Goal: Transaction & Acquisition: Purchase product/service

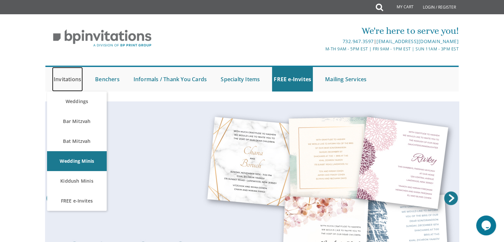
drag, startPoint x: 0, startPoint y: 0, endPoint x: 65, endPoint y: 77, distance: 100.9
click at [65, 77] on link "Invitations" at bounding box center [67, 79] width 31 height 25
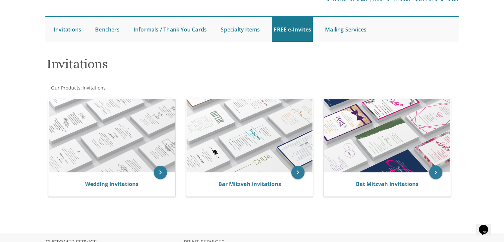
scroll to position [52, 0]
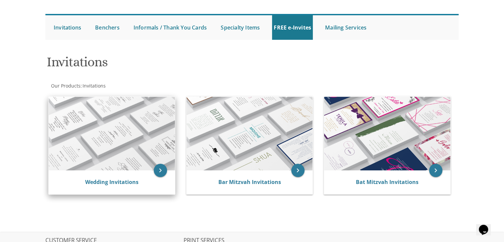
click at [131, 154] on img at bounding box center [112, 134] width 126 height 74
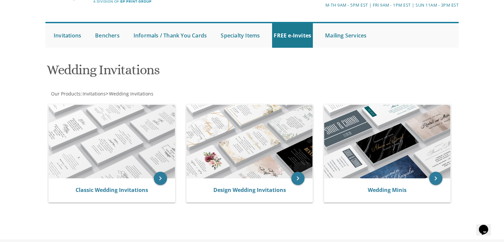
scroll to position [45, 0]
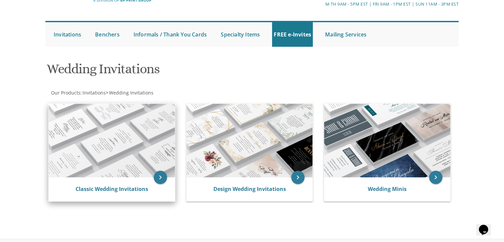
click at [133, 139] on img at bounding box center [112, 141] width 126 height 74
click at [116, 146] on img at bounding box center [112, 141] width 126 height 74
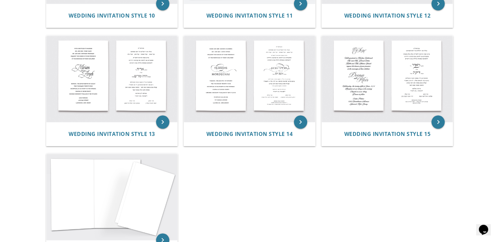
scroll to position [595, 0]
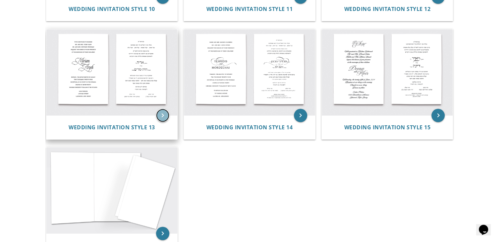
click at [161, 112] on icon "keyboard_arrow_right" at bounding box center [162, 115] width 13 height 13
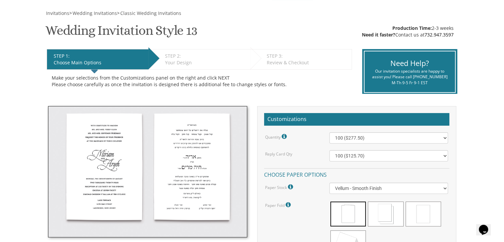
scroll to position [89, 0]
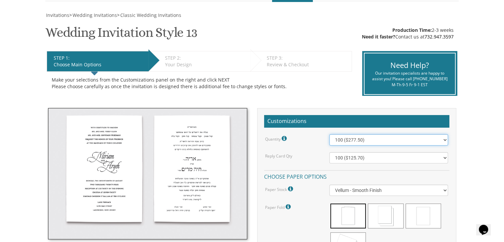
click at [445, 141] on select "100 ($277.50) 200 ($330.45) 300 ($380.65) 400 ($432.70) 500 ($482.10) 600 ($534…" at bounding box center [388, 139] width 119 height 11
click at [329, 134] on select "100 ($277.50) 200 ($330.45) 300 ($380.65) 400 ($432.70) 500 ($482.10) 600 ($534…" at bounding box center [388, 139] width 119 height 11
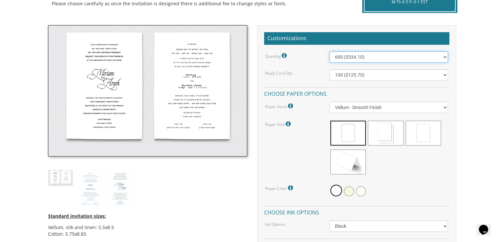
scroll to position [169, 0]
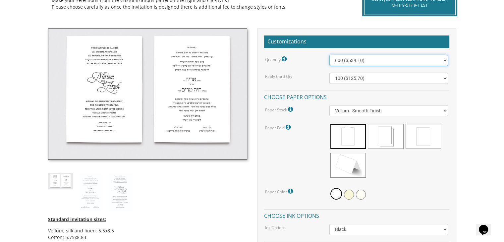
click at [423, 60] on select "100 ($277.50) 200 ($330.45) 300 ($380.65) 400 ($432.70) 500 ($482.10) 600 ($534…" at bounding box center [388, 60] width 119 height 11
select select "500"
click at [329, 55] on select "100 ($277.50) 200 ($330.45) 300 ($380.65) 400 ($432.70) 500 ($482.10) 600 ($534…" at bounding box center [388, 60] width 119 height 11
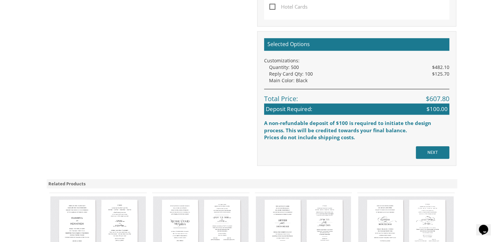
scroll to position [535, 0]
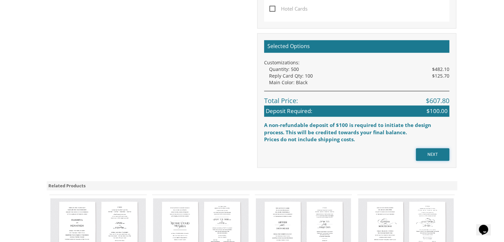
click at [435, 151] on input "NEXT" at bounding box center [432, 154] width 33 height 13
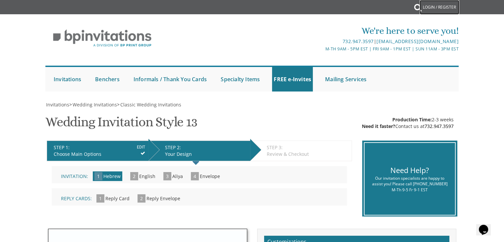
click at [432, 5] on link "Login / Register" at bounding box center [439, 7] width 40 height 15
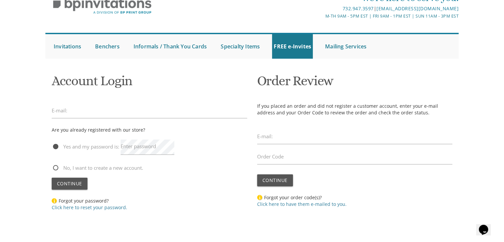
scroll to position [42, 0]
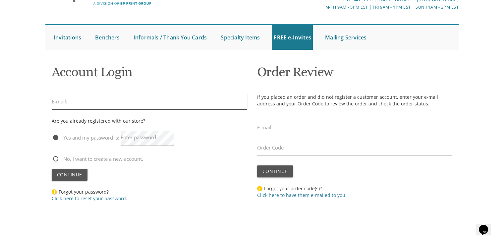
click at [60, 108] on input "email" at bounding box center [150, 101] width 196 height 15
type input "bostonmesivta@gmail.com"
click at [54, 157] on span "No, I want to create a new account." at bounding box center [97, 159] width 91 height 8
click at [54, 157] on input "No, I want to create a new account." at bounding box center [54, 158] width 4 height 4
radio input "true"
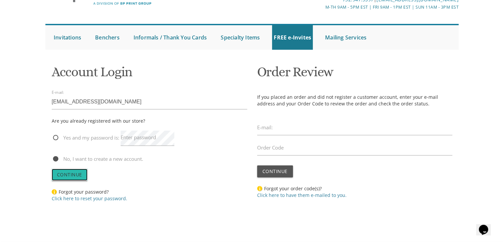
click at [57, 173] on span "Continue" at bounding box center [69, 174] width 25 height 6
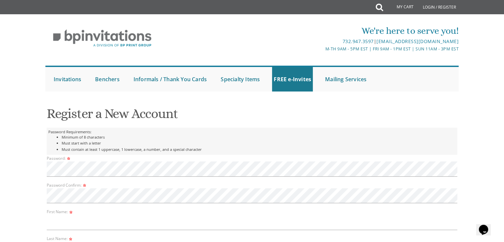
drag, startPoint x: 504, startPoint y: 71, endPoint x: 509, endPoint y: 85, distance: 14.8
click at [504, 85] on html "My Cart Total: View Cart Item(s) Submit My Cart Total: View Cart Item(s) Login …" at bounding box center [252, 121] width 504 height 242
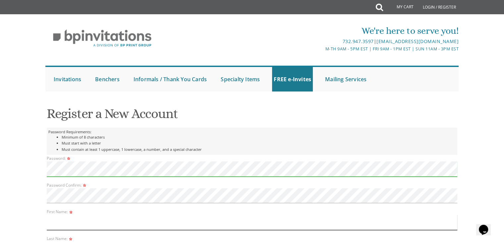
click at [49, 226] on input "text" at bounding box center [252, 222] width 411 height 15
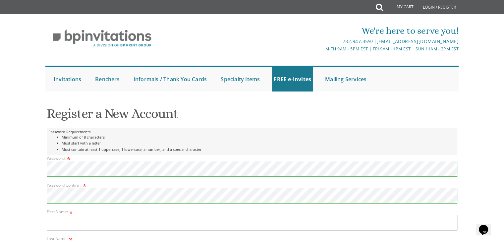
type input "basya"
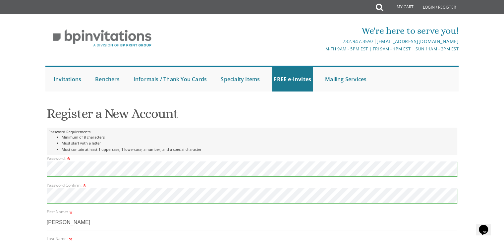
type input "wilhelm"
type input "mesivta of greater boston"
type input "184 chiswick rd."
type input "BRIGHTON"
select select "MA"
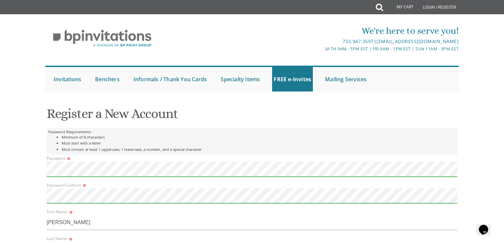
type input "02135"
type input "8575401943"
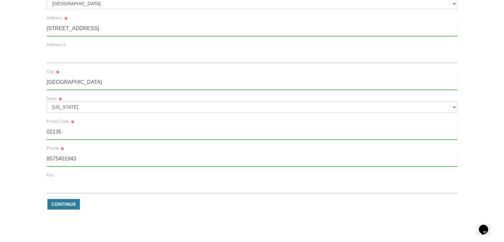
scroll to position [308, 0]
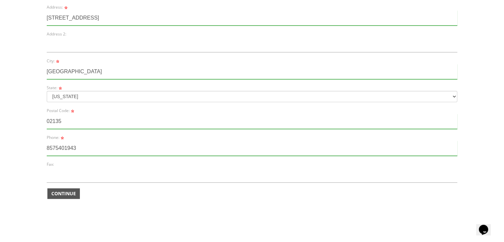
click at [72, 195] on span "Continue" at bounding box center [63, 193] width 25 height 7
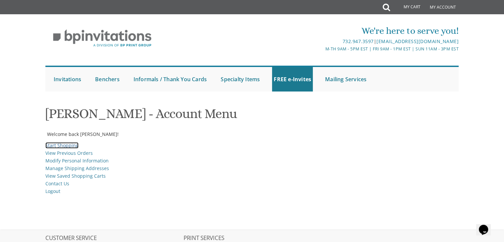
click at [62, 143] on link "Start Shopping" at bounding box center [61, 145] width 33 height 6
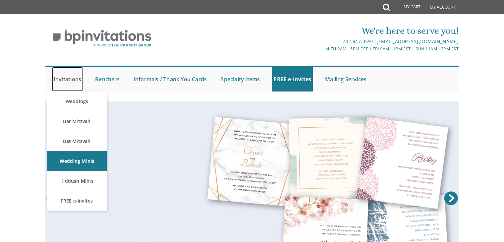
click at [69, 81] on link "Invitations" at bounding box center [67, 79] width 31 height 25
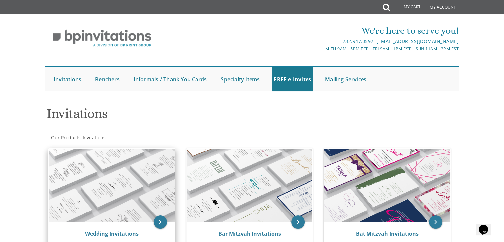
click at [90, 199] on img at bounding box center [112, 185] width 126 height 74
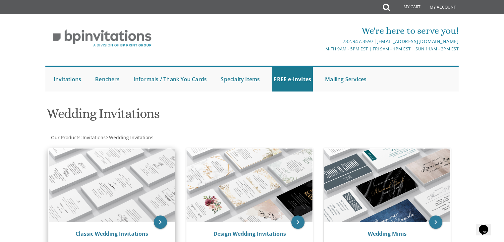
click at [101, 210] on img at bounding box center [112, 185] width 126 height 74
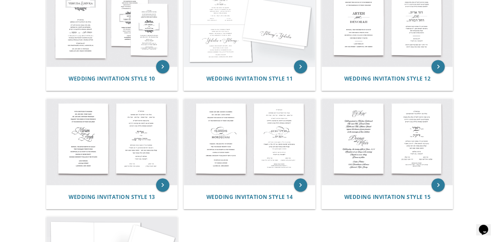
scroll to position [524, 0]
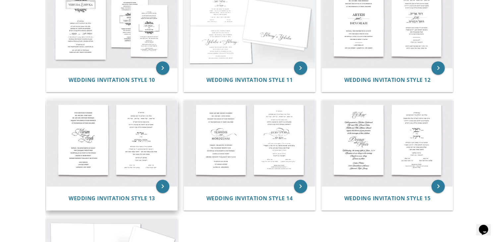
click at [133, 158] on img at bounding box center [111, 143] width 131 height 86
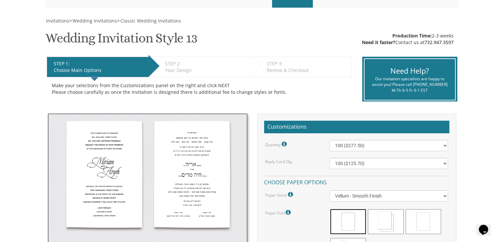
scroll to position [86, 0]
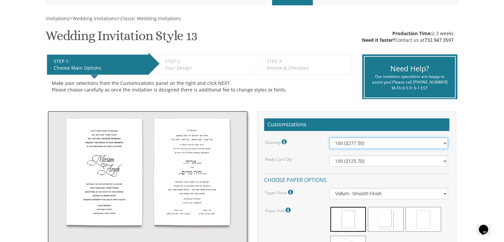
click at [444, 141] on select "100 ($277.50) 200 ($330.45) 300 ($380.65) 400 ($432.70) 500 ($482.10) 600 ($534…" at bounding box center [388, 143] width 119 height 11
select select "500"
click at [329, 138] on select "100 ($277.50) 200 ($330.45) 300 ($380.65) 400 ($432.70) 500 ($482.10) 600 ($534…" at bounding box center [388, 143] width 119 height 11
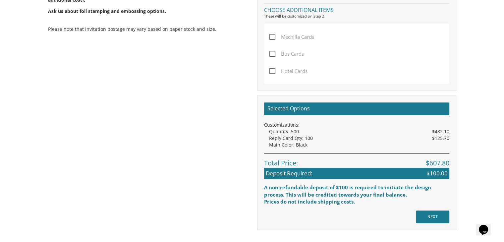
scroll to position [475, 0]
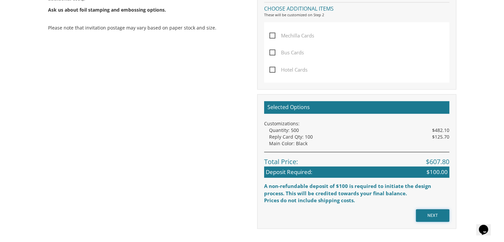
click at [437, 212] on input "NEXT" at bounding box center [432, 215] width 33 height 13
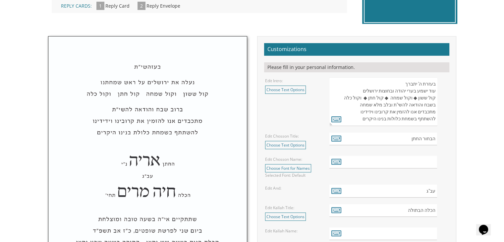
scroll to position [194, 0]
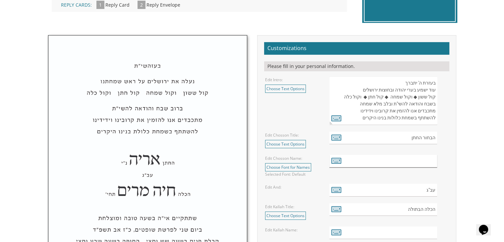
click at [432, 161] on input "text" at bounding box center [383, 161] width 108 height 13
click at [430, 163] on input "text" at bounding box center [383, 161] width 108 height 13
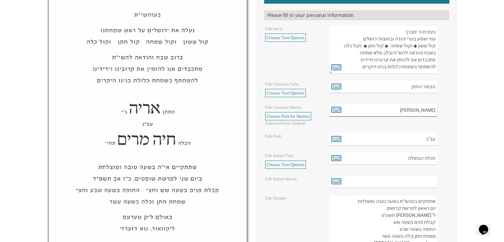
scroll to position [252, 0]
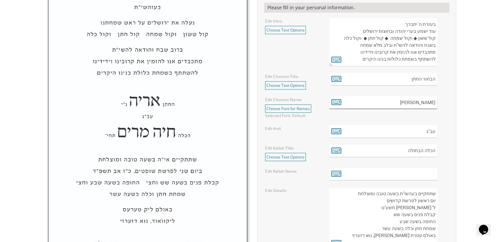
type input "[PERSON_NAME]"
click at [432, 174] on input "text" at bounding box center [383, 174] width 108 height 13
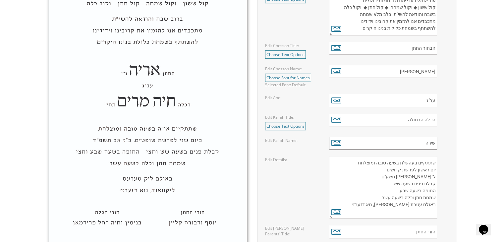
scroll to position [284, 0]
type input "שירה"
click at [425, 167] on textarea "שתתקיים בעהשי"ת בשעה טובה ומוצלחת יום ראשון לפרשת קדושים ל' ניסן תשע"ט קבלת פני…" at bounding box center [383, 186] width 108 height 63
click at [398, 169] on textarea "שתתקיים בעהשי"ת בשעה טובה ומוצלחת יום ראשון לפרשת קדושים ל' ניסן תשע"ט קבלת פני…" at bounding box center [383, 186] width 108 height 63
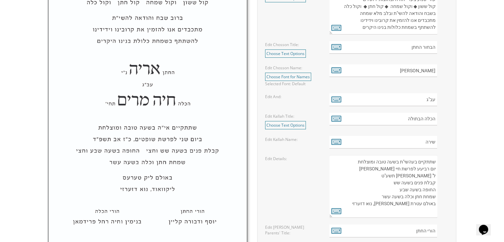
click at [436, 176] on textarea "שתתקיים בעהשי"ת בשעה טובה ומוצלחת יום ראשון לפרשת קדושים ל' ניסן תשע"ט קבלת פני…" at bounding box center [383, 186] width 108 height 63
click at [388, 183] on textarea "שתתקיים בעהשי"ת בשעה טובה ומוצלחת יום ראשון לפרשת קדושים ל' ניסן תשע"ט קבלת פני…" at bounding box center [383, 186] width 108 height 63
click at [397, 189] on textarea "שתתקיים בעהשי"ת בשעה טובה ומוצלחת יום ראשון לפרשת קדושים ל' ניסן תשע"ט קבלת פני…" at bounding box center [383, 186] width 108 height 63
click at [421, 203] on textarea "שתתקיים בעהשי"ת בשעה טובה ומוצלחת יום ראשון לפרשת קדושים ל' ניסן תשע"ט קבלת פני…" at bounding box center [383, 186] width 108 height 63
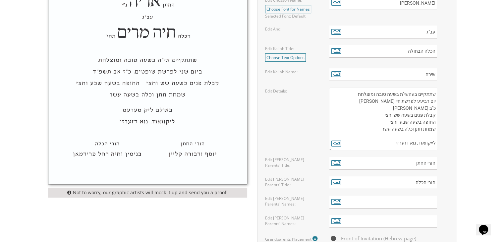
scroll to position [354, 0]
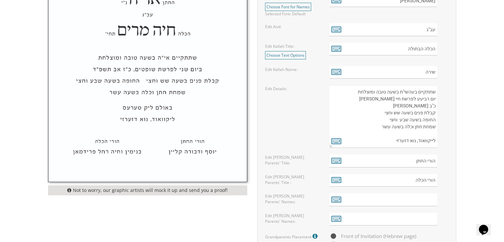
type textarea "שתתקיים בעהשי"ת בשעה טובה ומוצלחת יום רביעע לפרשת חיי שרה כ"ב חשון קבלת פנים בש…"
click at [430, 198] on input "text" at bounding box center [383, 199] width 108 height 13
click at [434, 199] on input "text" at bounding box center [383, 199] width 108 height 13
type input "משה דוד ובתיה ווילהעלם"
click at [432, 219] on input "text" at bounding box center [383, 219] width 108 height 13
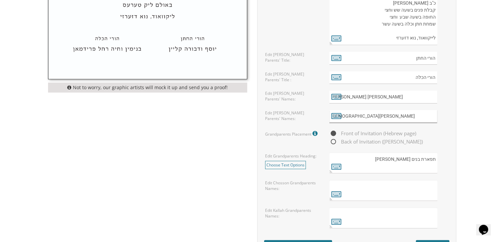
scroll to position [461, 0]
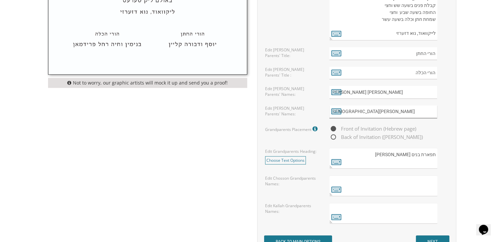
type input "הרב ניסים ויפה פלטי"
click at [432, 179] on textarea at bounding box center [383, 185] width 108 height 21
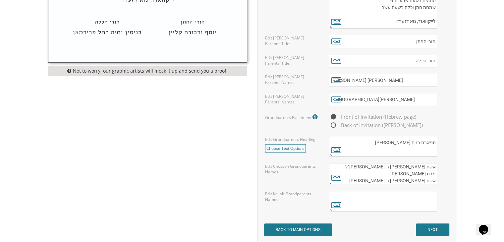
scroll to position [474, 0]
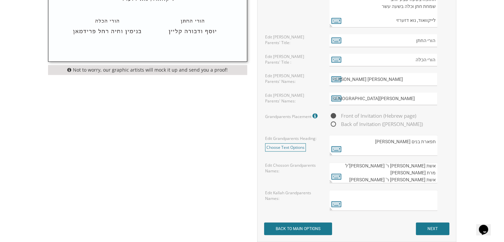
type textarea "מרת פייגא ליפטשא ווילהעלם אשת המנוח ר' שמואל ברוך ז"ל מרת חיה רחל שולמאן אשת המ…"
click at [436, 224] on input "NEXT" at bounding box center [432, 228] width 33 height 13
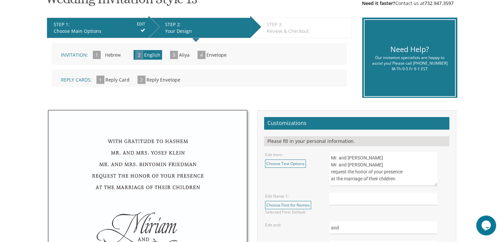
scroll to position [124, 0]
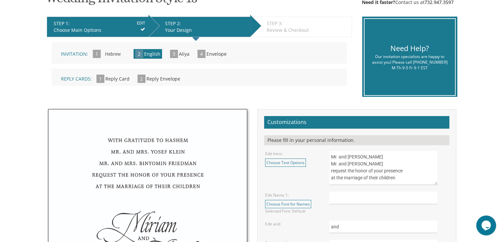
click at [330, 158] on textarea "Mr. and [PERSON_NAME] Mr. and [PERSON_NAME] request the honor of your presence …" at bounding box center [383, 167] width 108 height 35
click at [330, 164] on textarea "Mr. and [PERSON_NAME] Mr. and [PERSON_NAME] request the honor of your presence …" at bounding box center [383, 167] width 108 height 35
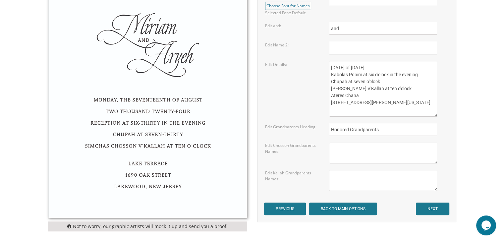
scroll to position [346, 0]
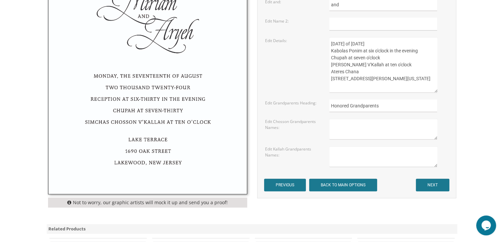
type textarea "[DEMOGRAPHIC_DATA] and [PERSON_NAME] and [PERSON_NAME] request the honor of you…"
click at [281, 185] on input "PREVIOUS" at bounding box center [285, 185] width 42 height 13
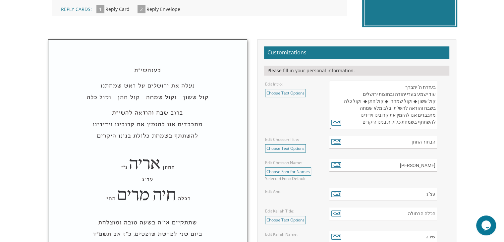
scroll to position [196, 0]
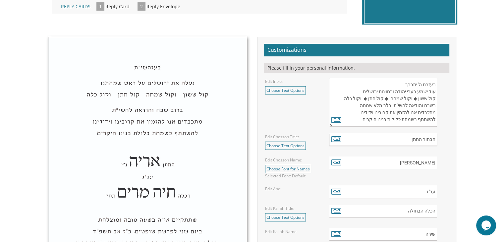
click at [434, 142] on input "הבחור החתן" at bounding box center [383, 139] width 108 height 13
type input "החתן"
click at [421, 212] on input "הכלה הבתולה" at bounding box center [383, 211] width 108 height 13
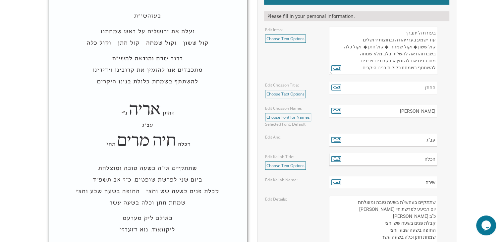
scroll to position [256, 0]
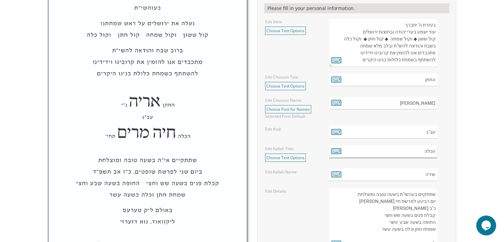
type input "הכלה"
click at [418, 202] on textarea "שתתקיים בעהשי"ת בשעה טובה ומוצלחת יום רביעע לפרשת חיי שרה כ"ב חשון קבלת פנים בש…" at bounding box center [383, 219] width 108 height 63
click at [410, 194] on textarea "שתתקיים בעהשי"ת בשעה טובה ומוצלחת יום רביעע לפרשת חיי שרה כ"ב חשון קבלת פנים בש…" at bounding box center [383, 219] width 108 height 63
click at [415, 194] on textarea "שתתקיים בעהשי"ת בשעה טובה ומוצלחת יום רביעע לפרשת חיי שרה כ"ב חשון קבלת פנים בש…" at bounding box center [383, 219] width 108 height 63
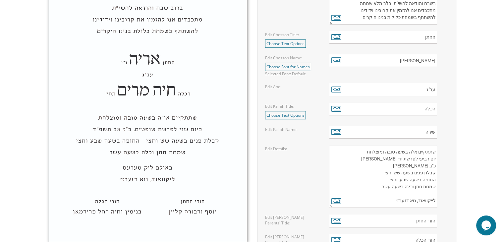
scroll to position [300, 0]
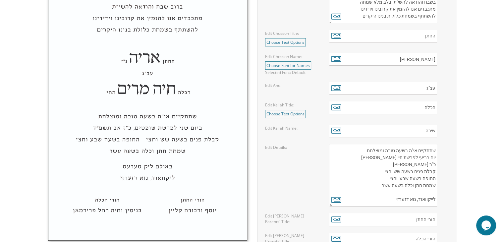
click at [395, 191] on textarea "שתתקיים בעהשי"ת בשעה טובה ומוצלחת יום רביעע לפרשת חיי שרה כ"ב חשון קבלת פנים בש…" at bounding box center [383, 175] width 108 height 63
click at [436, 191] on textarea "שתתקיים בעהשי"ת בשעה טובה ומוצלחת יום רביעע לפרשת חיי שרה כ"ב חשון קבלת פנים בש…" at bounding box center [383, 175] width 108 height 63
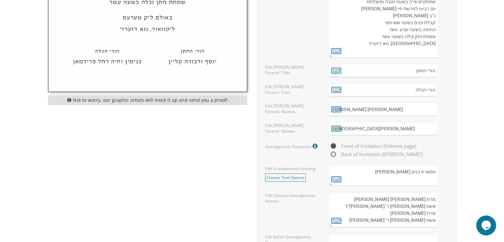
scroll to position [461, 0]
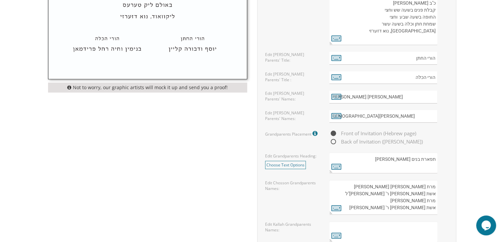
type textarea "שתתקיים אי"ה בשעה טובה ומוצלחת יום רביעי לפרשת חיי שרה כ"ב חשון קבלת פנים בשעה …"
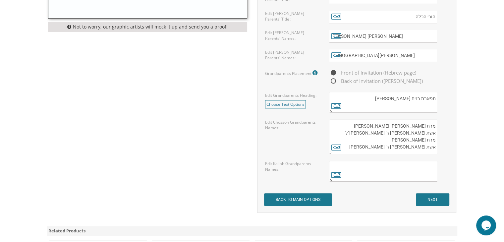
scroll to position [527, 0]
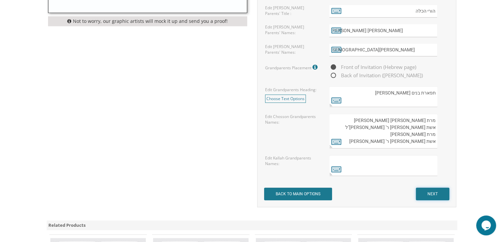
click at [436, 192] on input "NEXT" at bounding box center [432, 194] width 33 height 13
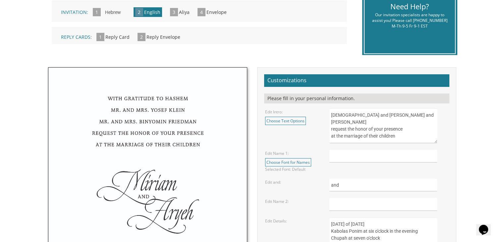
scroll to position [167, 0]
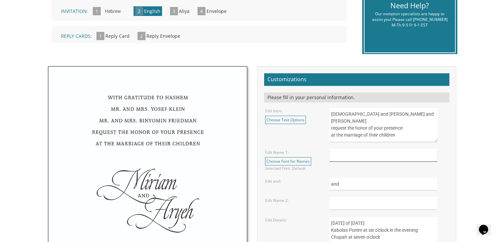
click at [338, 155] on input "text" at bounding box center [383, 155] width 108 height 13
type input "Shua"
click at [334, 210] on form "Customizations Please fill in your personal information. Edit Intro: Choose Tex…" at bounding box center [356, 221] width 185 height 297
click at [334, 202] on input "text" at bounding box center [383, 203] width 108 height 13
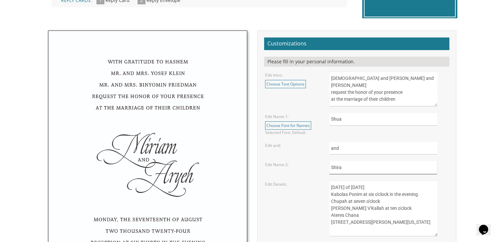
scroll to position [213, 0]
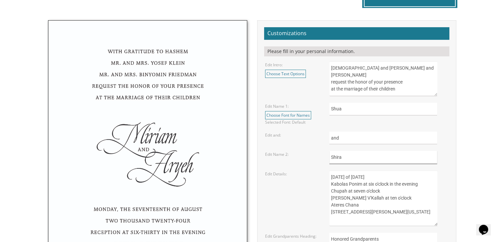
type input "Shira"
click at [331, 177] on textarea "Sunday, the eighth of May, 2016 Kabolas Ponim at six o'clock in the evening Chu…" at bounding box center [383, 198] width 108 height 56
click at [364, 178] on textarea "Sunday, the eighth of May, 2016 Kabolas Ponim at six o'clock in the evening Chu…" at bounding box center [383, 198] width 108 height 56
click at [376, 177] on textarea "Sunday, the eighth of May, 2016 Kabolas Ponim at six o'clock in the evening Chu…" at bounding box center [383, 198] width 108 height 56
click at [386, 178] on textarea "Sunday, the eighth of May, 2016 Kabolas Ponim at six o'clock in the evening Chu…" at bounding box center [383, 198] width 108 height 56
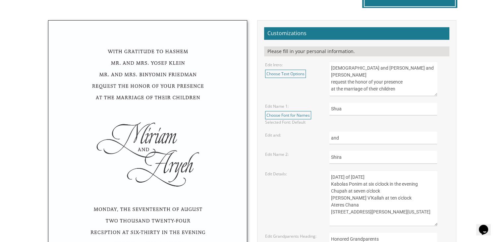
click at [415, 178] on textarea "Sunday, the eighth of May, 2016 Kabolas Ponim at six o'clock in the evening Chu…" at bounding box center [383, 198] width 108 height 56
click at [414, 175] on textarea "Sunday, the eighth of May, 2016 Kabolas Ponim at six o'clock in the evening Chu…" at bounding box center [383, 198] width 108 height 56
click at [374, 185] on textarea "Sunday, the eighth of May, 2016 Kabolas Ponim at six o'clock in the evening Chu…" at bounding box center [383, 198] width 108 height 56
click at [366, 191] on textarea "Sunday, the eighth of May, 2016 Kabolas Ponim at six o'clock in the evening Chu…" at bounding box center [383, 198] width 108 height 56
click at [359, 205] on textarea "Sunday, the eighth of May, 2016 Kabolas Ponim at six o'clock in the evening Chu…" at bounding box center [383, 198] width 108 height 56
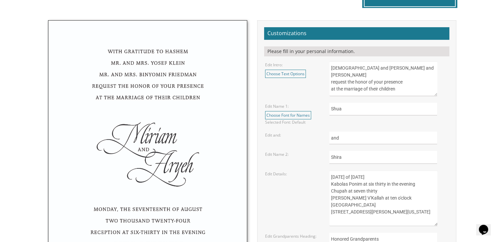
click at [371, 211] on textarea "Sunday, the eighth of May, 2016 Kabolas Ponim at six o'clock in the evening Chu…" at bounding box center [383, 198] width 108 height 56
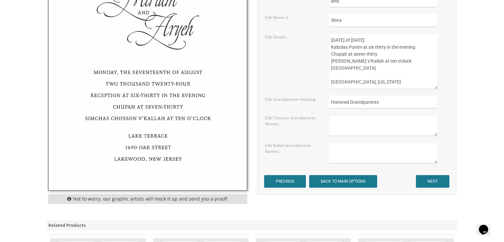
scroll to position [345, 0]
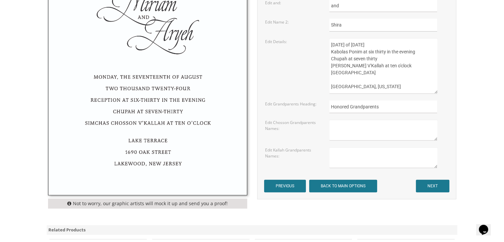
type textarea "[DATE] of [DATE] Kabolas Ponim at six thirty in the evening Chupah at seven thi…"
click at [379, 107] on input "Honored Grandparents" at bounding box center [383, 106] width 108 height 13
type input "H"
click at [428, 185] on input "NEXT" at bounding box center [432, 186] width 33 height 13
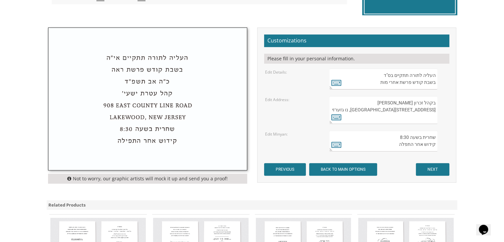
scroll to position [206, 0]
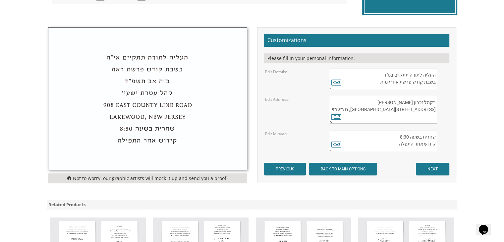
drag, startPoint x: 372, startPoint y: 73, endPoint x: 435, endPoint y: 76, distance: 62.3
click at [435, 76] on textarea "העליה לתורה תתקיים בס"ד בשבת קודש פרשת אחרי מות" at bounding box center [383, 78] width 108 height 21
type textarea "בשבת קודש פרשת אחרי מות"
drag, startPoint x: 376, startPoint y: 82, endPoint x: 435, endPoint y: 84, distance: 59.0
click at [435, 84] on textarea "העליה לתורה תתקיים בס"ד בשבת קודש פרשת אחרי מות" at bounding box center [383, 78] width 108 height 21
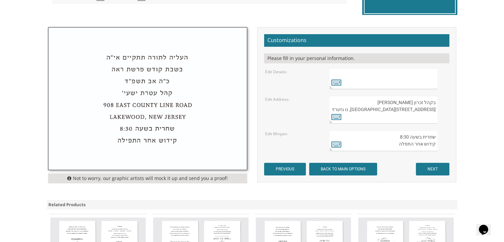
drag, startPoint x: 399, startPoint y: 104, endPoint x: 401, endPoint y: 122, distance: 18.3
click at [401, 122] on textarea "בקהל זכרון שניאור 282 Oak Knoll Road לייקוואוד, נו גזערזי" at bounding box center [383, 110] width 108 height 28
type textarea "בקהל זכרון שניאורי"
drag, startPoint x: 396, startPoint y: 103, endPoint x: 435, endPoint y: 103, distance: 38.4
click at [435, 103] on textarea "בקהל זכרון שניאור 282 Oak Knoll Road לייקוואוד, נו גזערזי" at bounding box center [383, 110] width 108 height 28
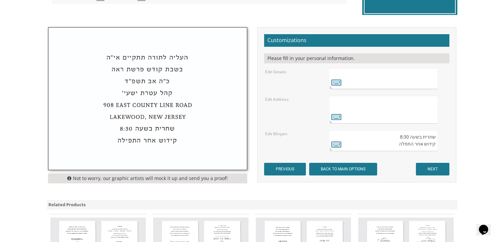
drag, startPoint x: 398, startPoint y: 137, endPoint x: 397, endPoint y: 147, distance: 9.9
click at [397, 147] on textarea "שחרית בשעה 8:30 קידוש אחר התפלה" at bounding box center [383, 140] width 108 height 21
type textarea "שחרית בשעה 8:30"
drag, startPoint x: 397, startPoint y: 134, endPoint x: 435, endPoint y: 136, distance: 38.2
click at [435, 136] on textarea "שחרית בשעה 8:30 קידוש אחר התפלה" at bounding box center [383, 140] width 108 height 21
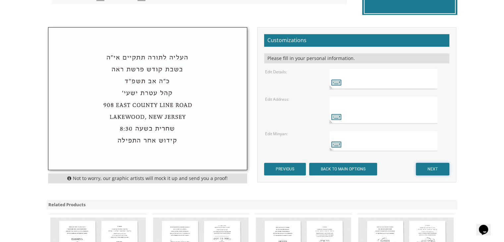
click at [437, 164] on input "NEXT" at bounding box center [432, 169] width 33 height 13
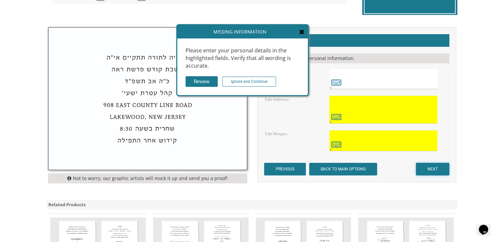
click at [435, 169] on input "NEXT" at bounding box center [432, 169] width 33 height 13
click at [255, 78] on input "Ignore and Continue" at bounding box center [249, 82] width 54 height 10
click at [248, 80] on input "Ignore and Continue" at bounding box center [249, 82] width 54 height 10
click at [232, 83] on input "Ignore and Continue" at bounding box center [249, 82] width 54 height 10
click at [241, 81] on input "Ignore and Continue" at bounding box center [249, 82] width 54 height 10
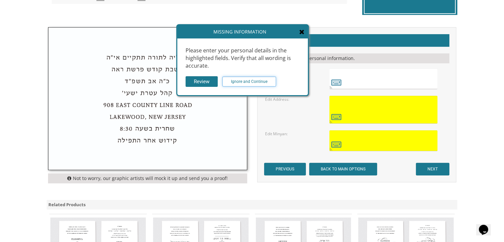
click at [231, 80] on input "Ignore and Continue" at bounding box center [249, 82] width 54 height 10
click at [235, 80] on input "Ignore and Continue" at bounding box center [249, 82] width 54 height 10
click at [236, 83] on input "Ignore and Continue" at bounding box center [249, 82] width 54 height 10
click at [205, 81] on input "Review" at bounding box center [202, 81] width 32 height 11
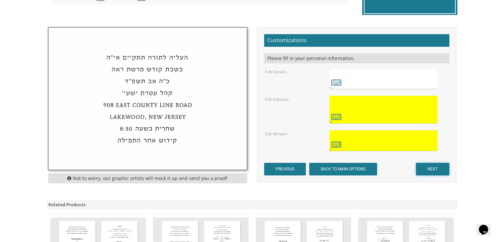
click at [425, 168] on input "NEXT" at bounding box center [432, 169] width 33 height 13
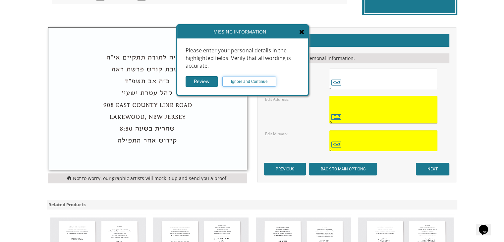
click at [243, 84] on input "Ignore and Continue" at bounding box center [249, 82] width 54 height 10
click at [218, 81] on div "Review Ignore and Continue" at bounding box center [243, 81] width 114 height 11
click at [244, 81] on input "Ignore and Continue" at bounding box center [249, 82] width 54 height 10
click at [342, 100] on textarea "בקהל זכרון שניאור 282 Oak Knoll Road לייקוואוד, נו גזערזי" at bounding box center [383, 110] width 108 height 28
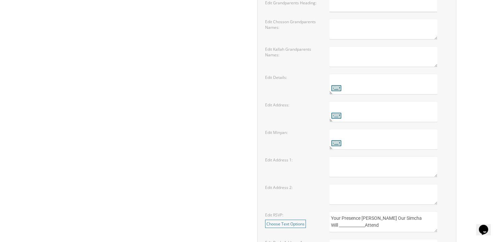
scroll to position [1508, 0]
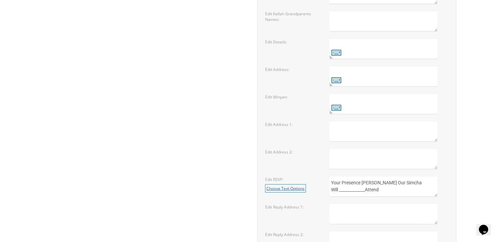
click at [299, 184] on link "Choose Text Options" at bounding box center [285, 188] width 41 height 8
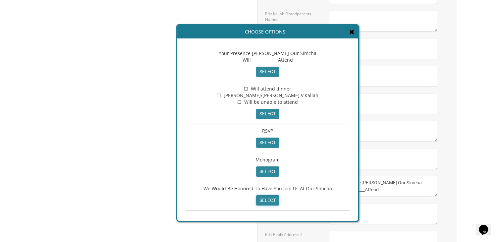
click at [265, 200] on input "select" at bounding box center [267, 200] width 23 height 10
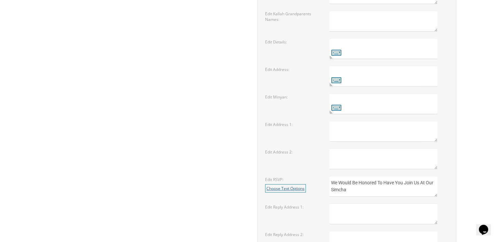
click at [291, 184] on link "Choose Text Options" at bounding box center [285, 188] width 41 height 8
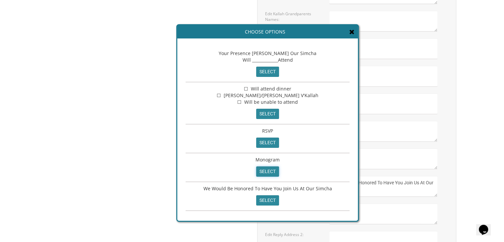
click at [270, 169] on input "select" at bounding box center [267, 171] width 23 height 10
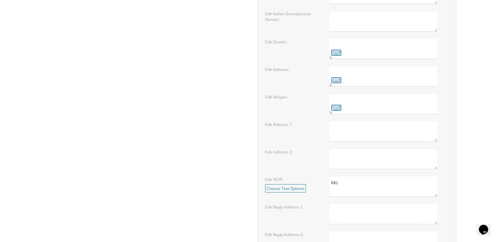
type textarea "M"
type textarea "Shua and [PERSON_NAME]"
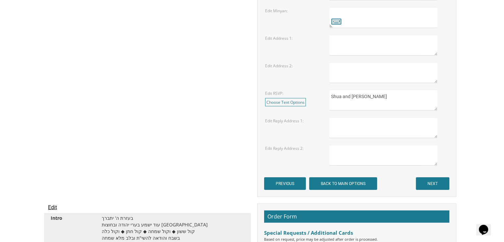
scroll to position [1606, 0]
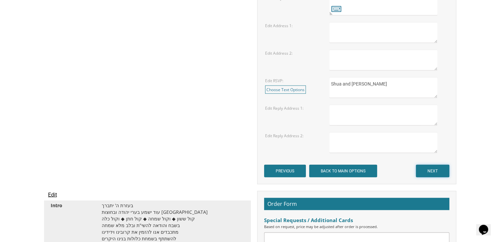
click at [435, 165] on input "NEXT" at bounding box center [432, 171] width 33 height 13
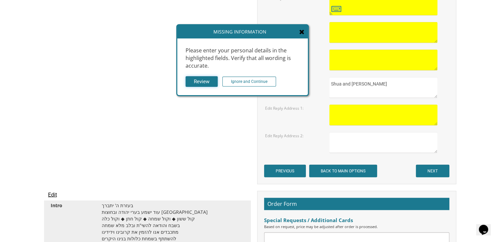
click at [197, 81] on input "Review" at bounding box center [202, 81] width 32 height 11
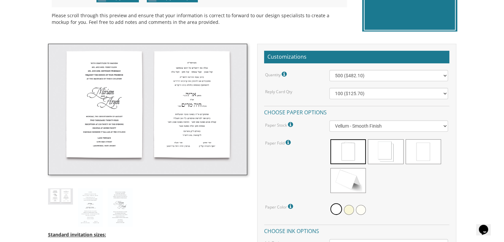
scroll to position [223, 0]
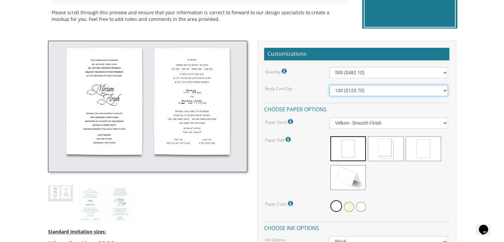
click at [388, 88] on select "100 ($125.70) 200 ($150.60) 300 ($177.95) 400 ($270.70) 500 ($225.30) 600 ($249…" at bounding box center [388, 90] width 119 height 11
select select "500"
click at [329, 85] on select "100 ($125.70) 200 ($150.60) 300 ($177.95) 400 ($270.70) 500 ($225.30) 600 ($249…" at bounding box center [388, 90] width 119 height 11
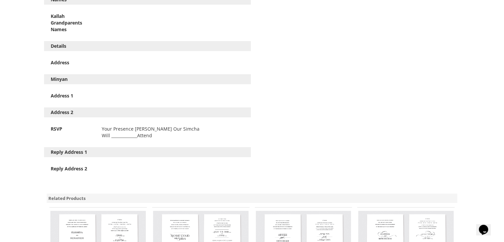
scroll to position [2375, 0]
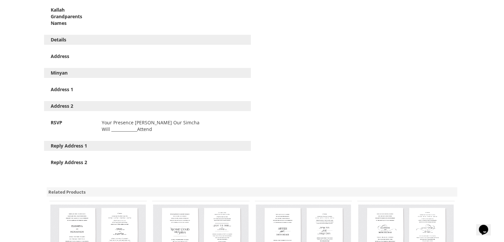
click at [96, 142] on div "Reply Address 1" at bounding box center [71, 145] width 51 height 7
click at [102, 146] on div "Reply Address 1" at bounding box center [147, 146] width 207 height 10
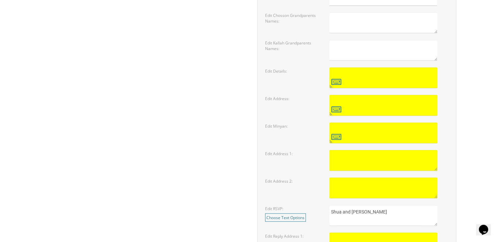
scroll to position [1488, 0]
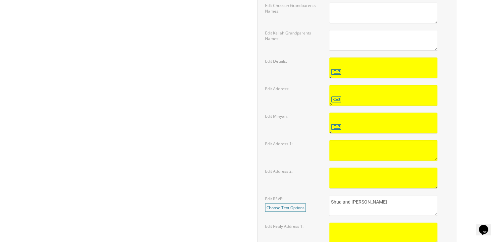
click at [333, 140] on textarea at bounding box center [383, 150] width 108 height 21
click at [334, 223] on textarea at bounding box center [383, 233] width 108 height 21
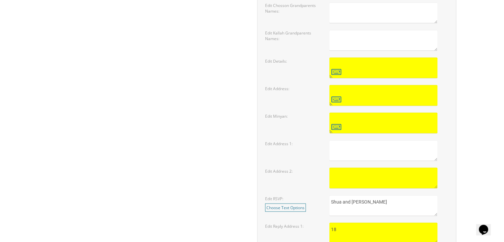
type textarea "1"
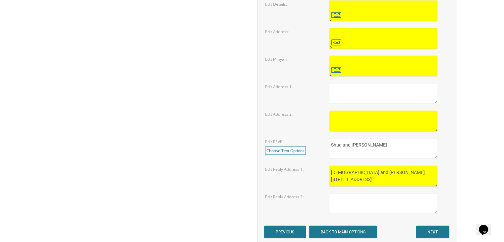
scroll to position [1555, 0]
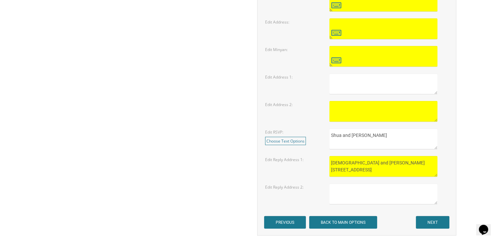
type textarea "[DEMOGRAPHIC_DATA] and [PERSON_NAME] [STREET_ADDRESS]"
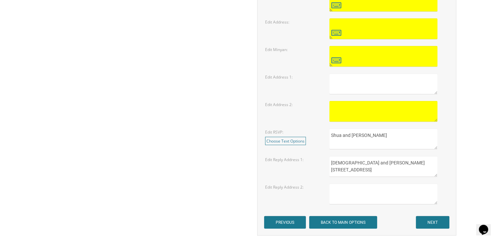
click at [330, 185] on textarea at bounding box center [383, 194] width 108 height 21
paste textarea "19480 Ambassador Ct [GEOGRAPHIC_DATA], Fl 33179"
click at [330, 185] on textarea "19480 Ambassador Ct [GEOGRAPHIC_DATA], Fl 33179" at bounding box center [383, 194] width 108 height 21
click at [376, 194] on textarea "Rabbi and [PERSON_NAME] 19480 Ambassador Ct [GEOGRAPHIC_DATA], Fl 33179" at bounding box center [383, 194] width 108 height 21
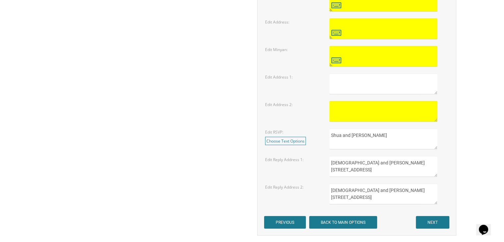
type textarea "[DEMOGRAPHIC_DATA] and [PERSON_NAME] [STREET_ADDRESS]"
click at [362, 156] on textarea "[DEMOGRAPHIC_DATA] and [PERSON_NAME] [STREET_ADDRESS]" at bounding box center [383, 166] width 108 height 21
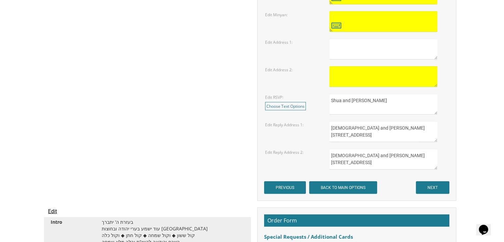
scroll to position [1593, 0]
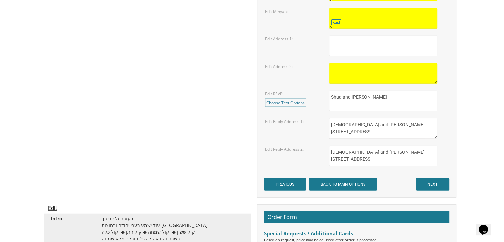
type textarea "[DEMOGRAPHIC_DATA] and [PERSON_NAME] [STREET_ADDRESS]"
drag, startPoint x: 331, startPoint y: 149, endPoint x: 372, endPoint y: 163, distance: 43.5
click at [333, 63] on textarea at bounding box center [383, 73] width 108 height 21
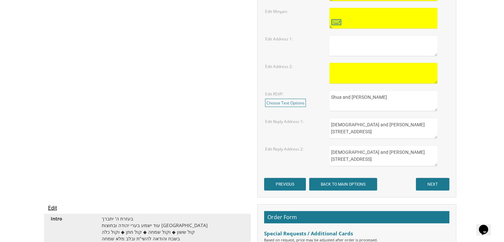
paste textarea "[DEMOGRAPHIC_DATA] and [PERSON_NAME] [STREET_ADDRESS]"
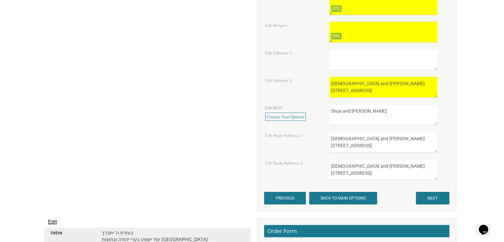
scroll to position [1576, 0]
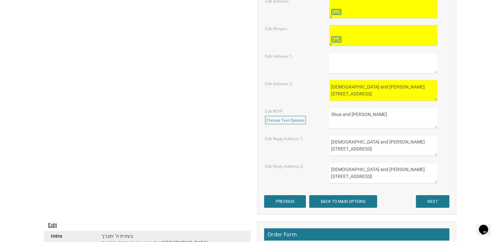
type textarea "[DEMOGRAPHIC_DATA] and [PERSON_NAME] [STREET_ADDRESS]"
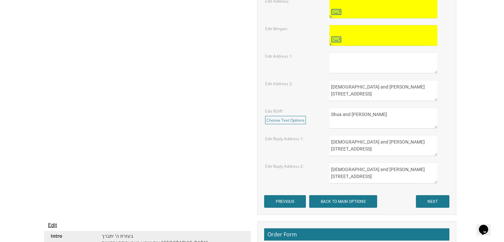
scroll to position [7, 0]
drag, startPoint x: 330, startPoint y: 161, endPoint x: 381, endPoint y: 182, distance: 54.6
drag, startPoint x: 330, startPoint y: 134, endPoint x: 374, endPoint y: 154, distance: 48.0
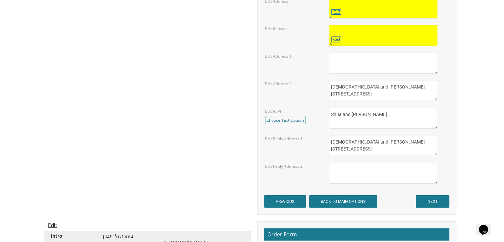
click at [331, 53] on textarea at bounding box center [383, 63] width 108 height 21
paste textarea "[DEMOGRAPHIC_DATA] and [PERSON_NAME] [STREET_ADDRESS]"
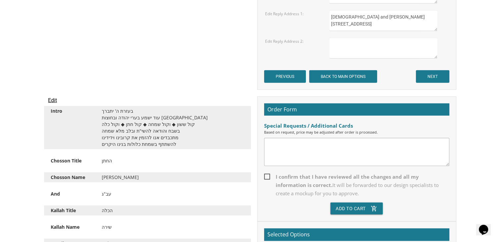
scroll to position [1711, 0]
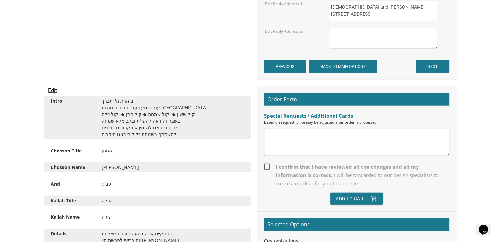
type textarea "[DEMOGRAPHIC_DATA] and [PERSON_NAME] [STREET_ADDRESS]"
click at [270, 129] on textarea at bounding box center [356, 142] width 185 height 28
click at [270, 129] on textarea "P" at bounding box center [356, 142] width 185 height 28
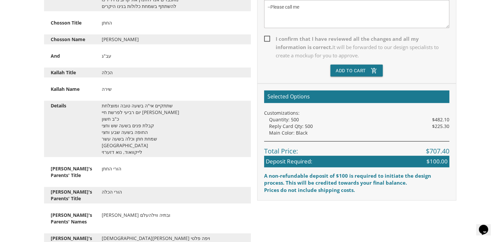
click at [311, 12] on textarea "--Please call me" at bounding box center [356, 14] width 185 height 28
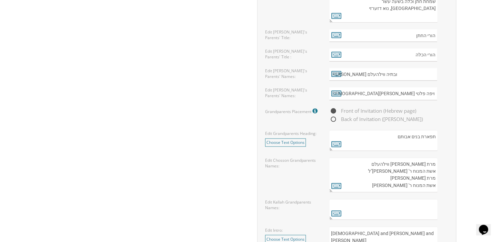
scroll to position [1080, 0]
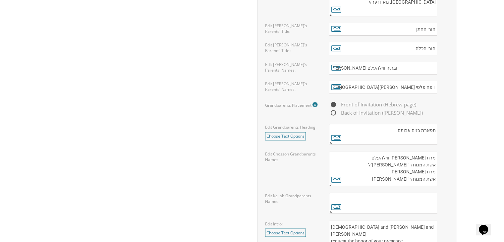
type textarea "--Please call me [PHONE_NUMBER]"
drag, startPoint x: 366, startPoint y: 155, endPoint x: 436, endPoint y: 164, distance: 70.9
click at [436, 164] on textarea "מרת [PERSON_NAME] ווילהעלם אשת המנוח ר' [PERSON_NAME]"ל מרת [PERSON_NAME] אשת ה…" at bounding box center [383, 168] width 108 height 35
type textarea "מרת [PERSON_NAME] ווילהעלם אשת המנוח ר' [PERSON_NAME]"ל מרת [PERSON_NAME] אשת ה…"
click at [367, 161] on textarea "מרת [PERSON_NAME] ווילהעלם אשת המנוח ר' [PERSON_NAME]"ל מרת [PERSON_NAME] אשת ה…" at bounding box center [383, 168] width 108 height 35
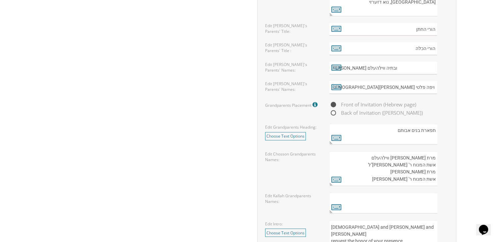
drag, startPoint x: 370, startPoint y: 177, endPoint x: 434, endPoint y: 157, distance: 67.4
click at [434, 157] on textarea "מרת [PERSON_NAME] ווילהעלם אשת המנוח ר' [PERSON_NAME]"ל מרת [PERSON_NAME] אשת ה…" at bounding box center [383, 168] width 108 height 35
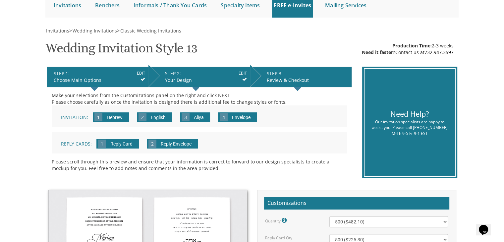
scroll to position [0, 0]
